Goal: Find specific page/section: Find specific page/section

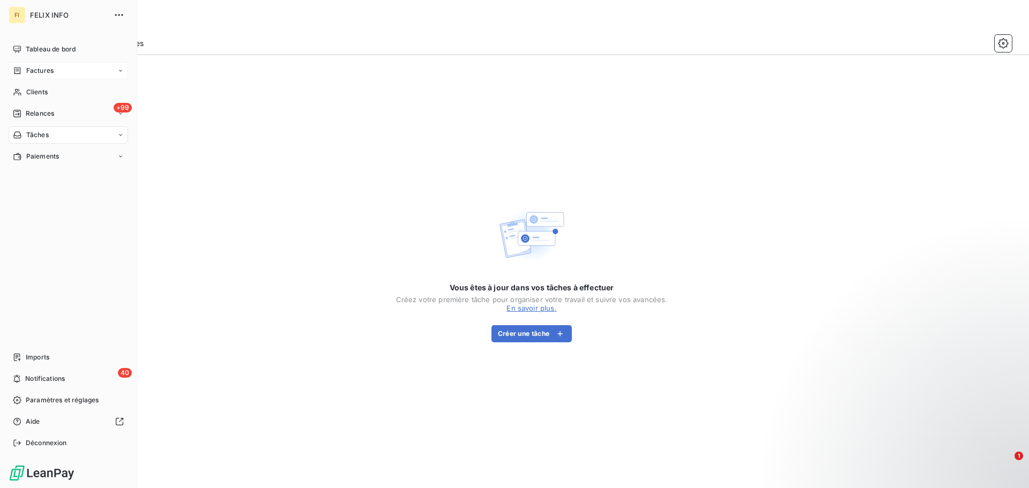
click at [20, 65] on div "Factures" at bounding box center [69, 70] width 120 height 17
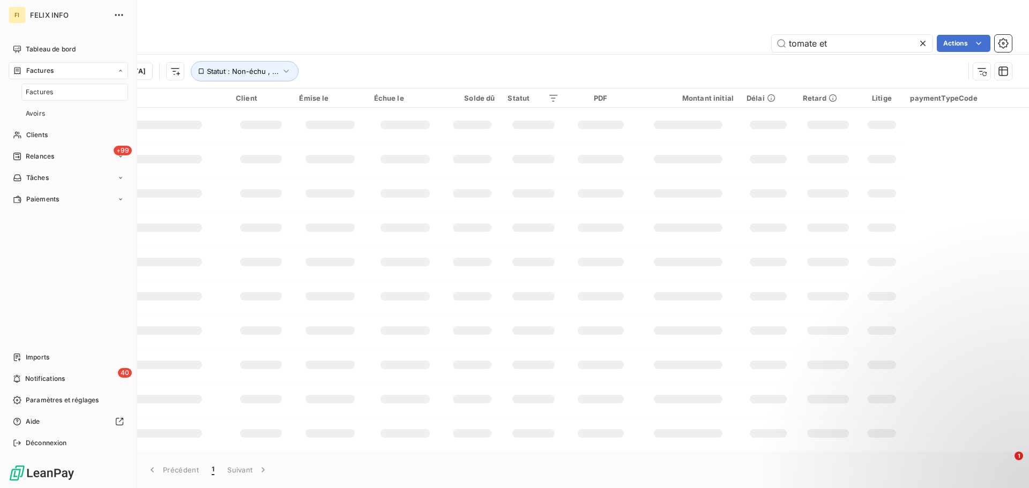
click at [32, 65] on div "Factures" at bounding box center [69, 70] width 120 height 17
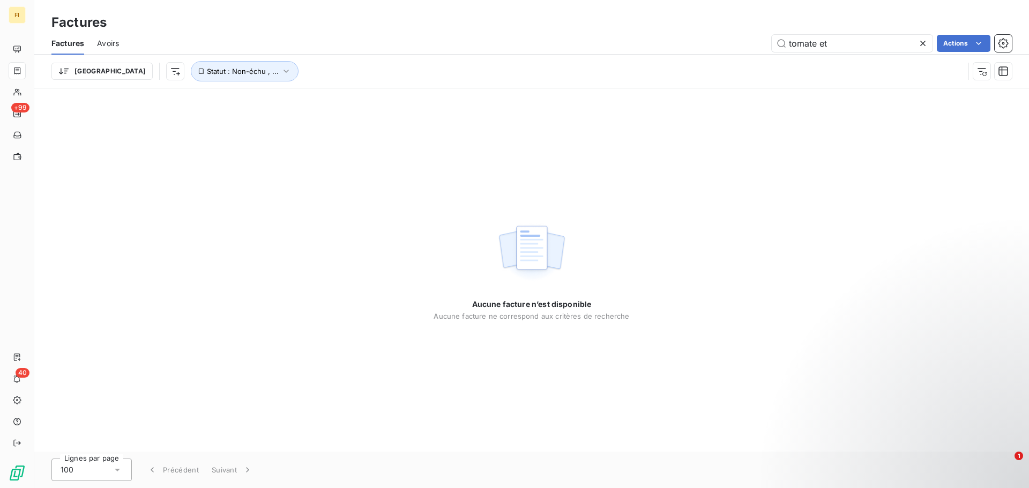
click at [381, 47] on div "tomate et Actions" at bounding box center [572, 43] width 880 height 17
drag, startPoint x: 849, startPoint y: 42, endPoint x: 695, endPoint y: 42, distance: 153.8
click at [695, 42] on div "tomate et Actions" at bounding box center [572, 43] width 880 height 17
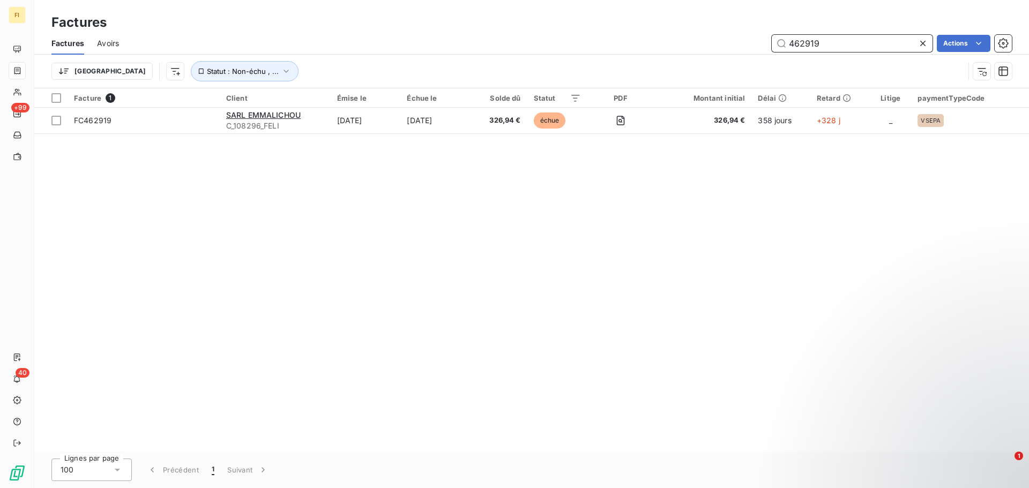
type input "462919"
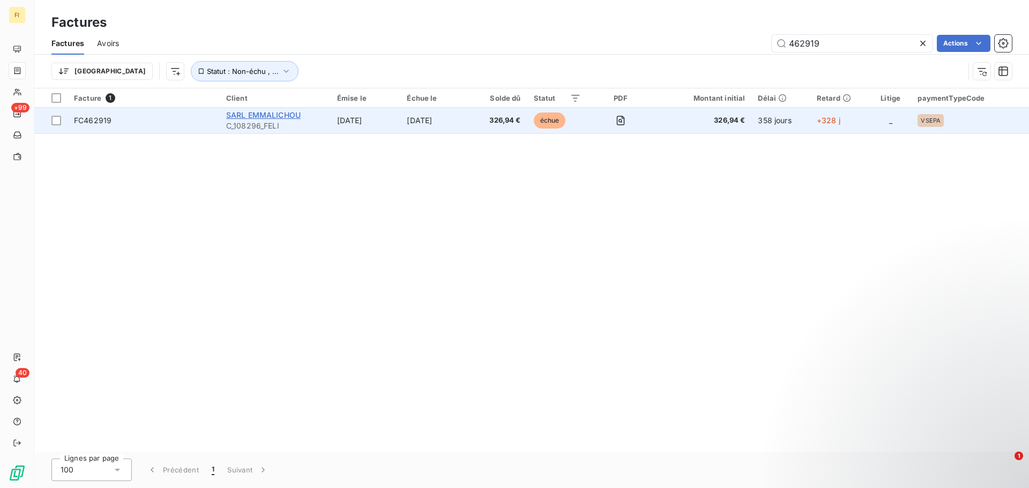
click at [271, 111] on span "SARL EMMALICHOU" at bounding box center [263, 114] width 75 height 9
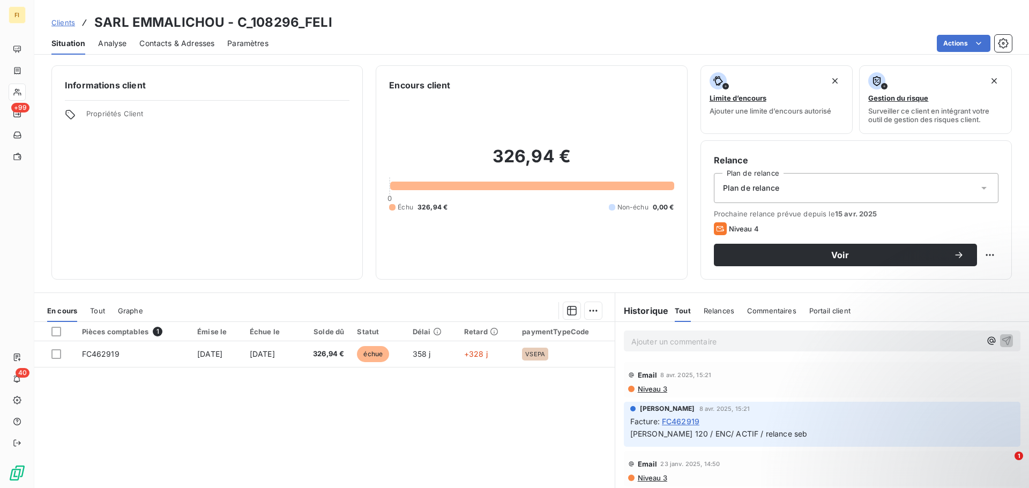
click at [769, 307] on span "Commentaires" at bounding box center [771, 311] width 49 height 9
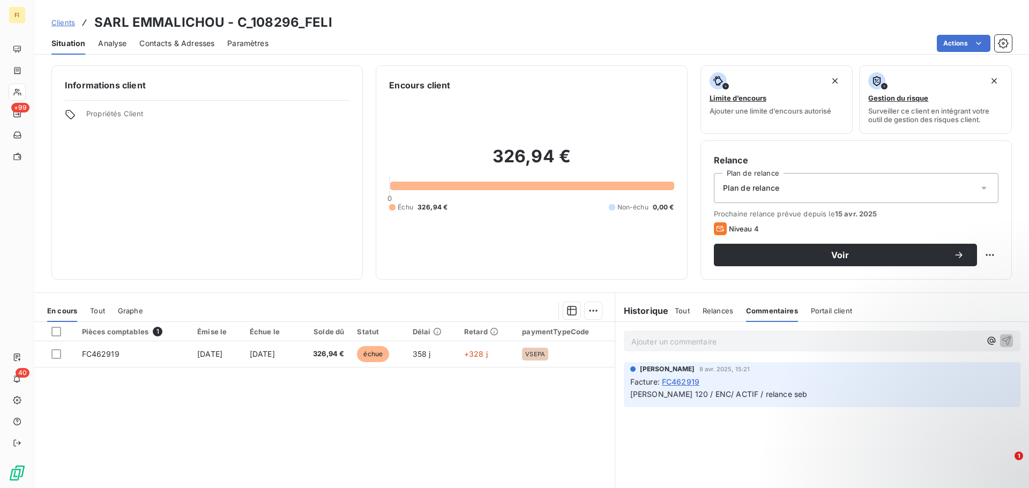
click at [811, 307] on span "Portail client" at bounding box center [831, 311] width 41 height 9
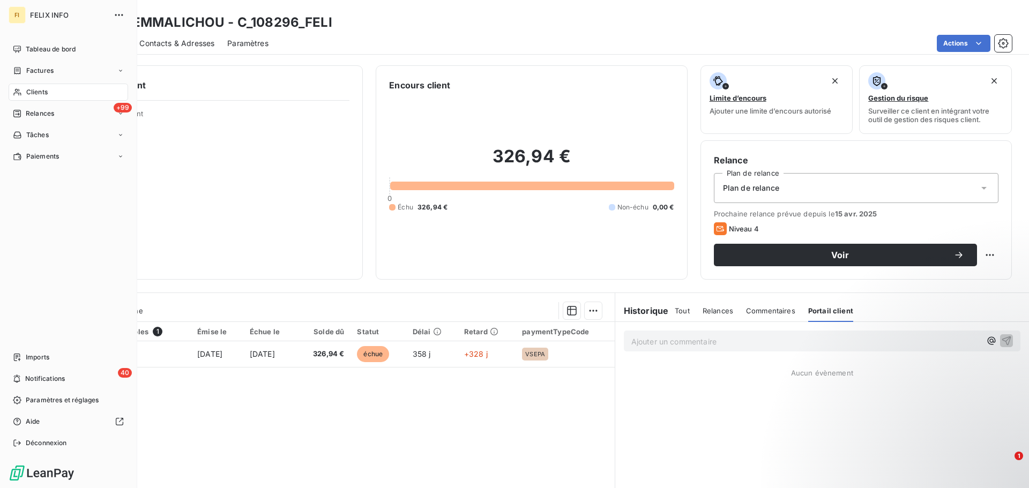
click at [21, 93] on icon at bounding box center [17, 92] width 9 height 9
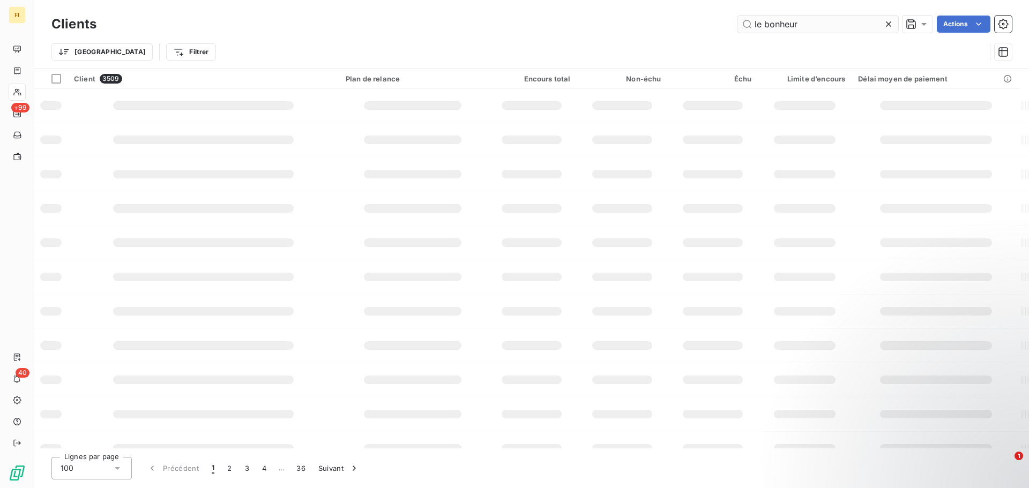
type input "le bonheur"
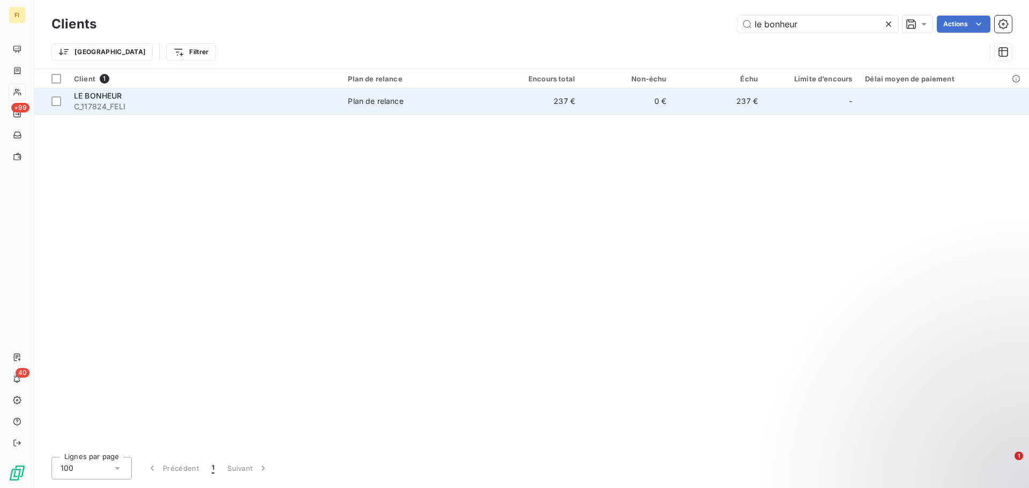
click at [107, 96] on span "LE BONHEUR" at bounding box center [98, 95] width 48 height 9
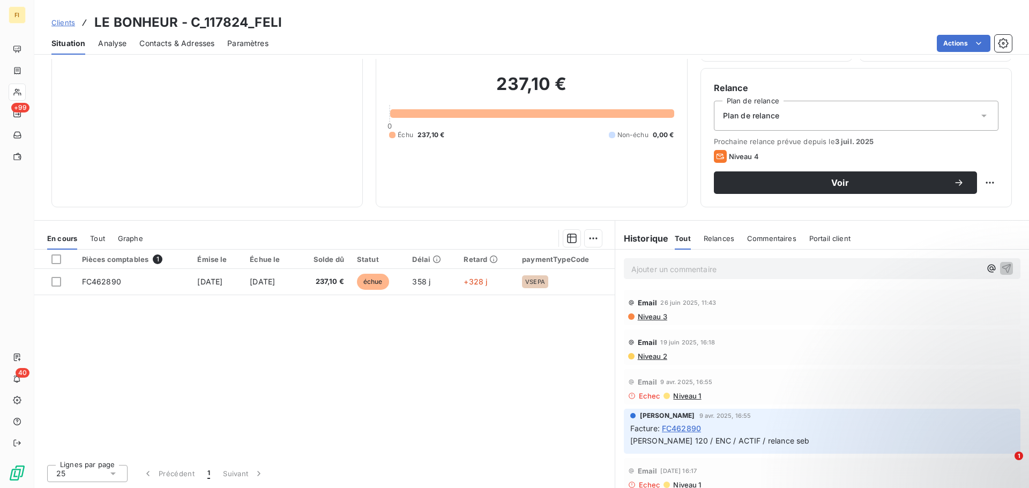
click at [841, 239] on span "Portail client" at bounding box center [829, 238] width 41 height 9
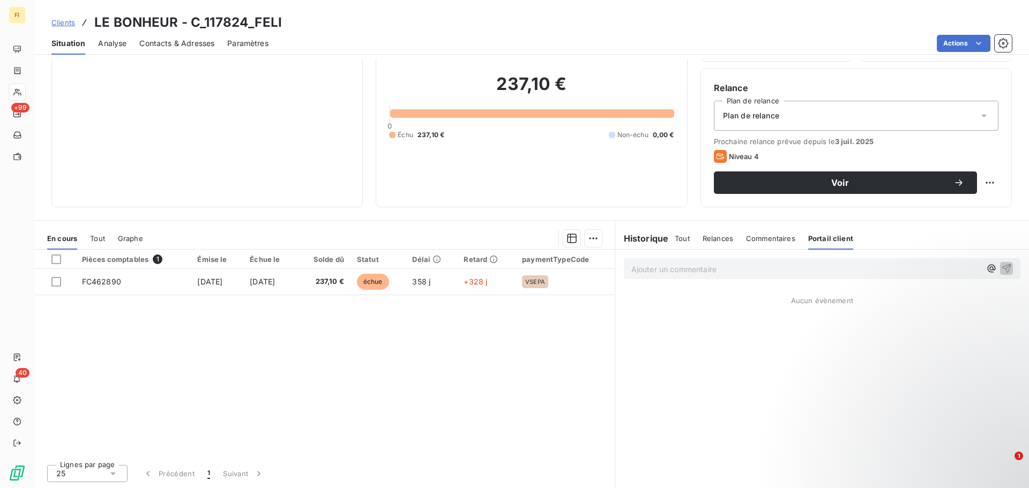
click at [746, 242] on span "Commentaires" at bounding box center [770, 238] width 49 height 9
